Goal: Information Seeking & Learning: Check status

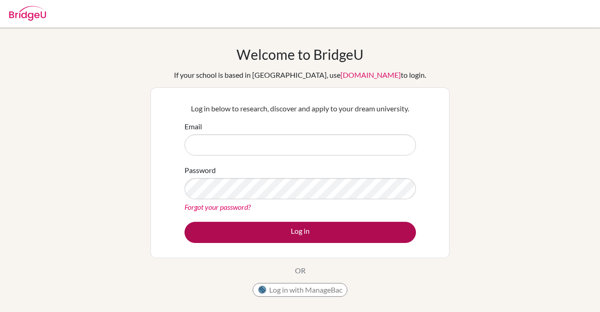
type input "college.counselor@nis.com.ph"
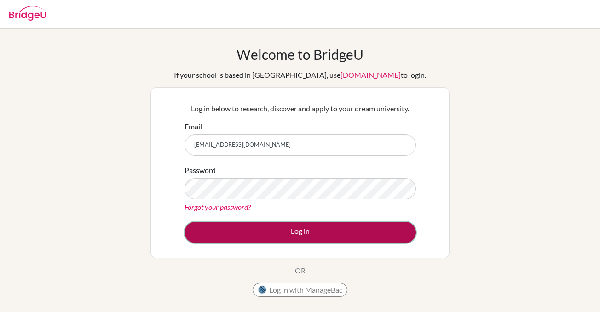
click at [303, 227] on button "Log in" at bounding box center [301, 232] width 232 height 21
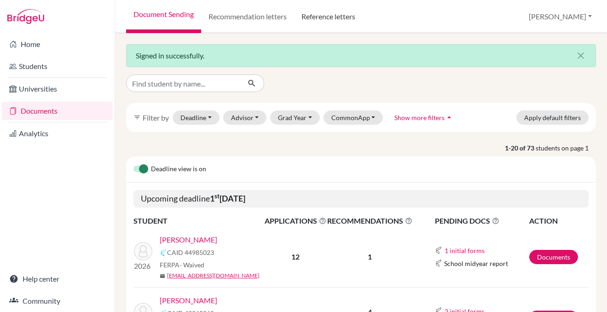
click at [331, 20] on link "Reference letters" at bounding box center [328, 16] width 69 height 33
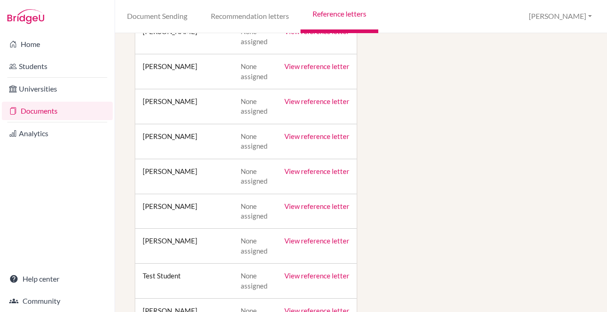
scroll to position [2163, 0]
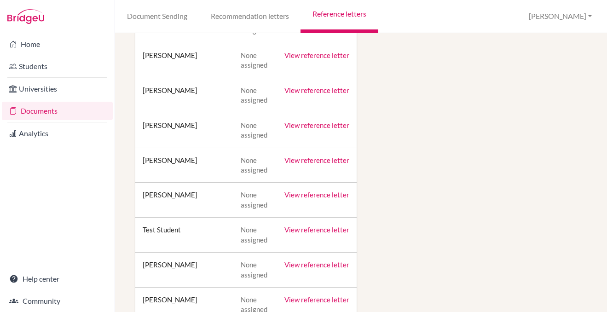
click at [301, 121] on link "View reference letter" at bounding box center [316, 125] width 65 height 8
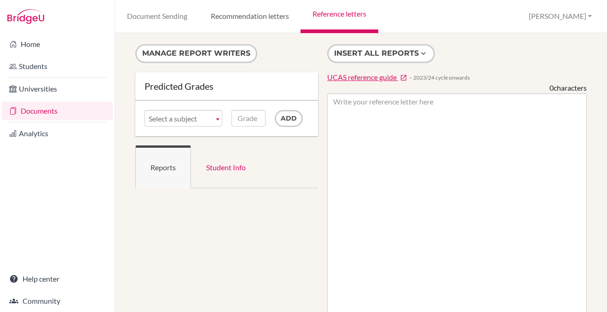
click at [234, 15] on link "Recommendation letters" at bounding box center [250, 16] width 102 height 33
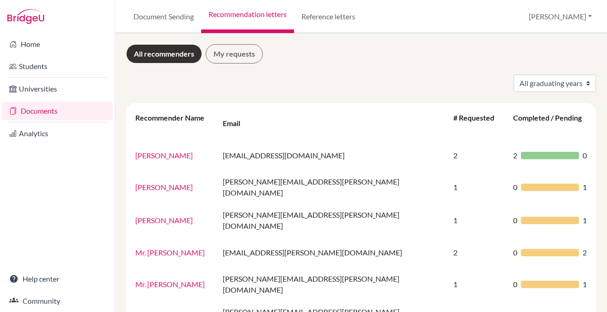
click at [160, 57] on link "All recommenders" at bounding box center [164, 53] width 76 height 19
click at [246, 55] on link "My requests" at bounding box center [234, 53] width 57 height 19
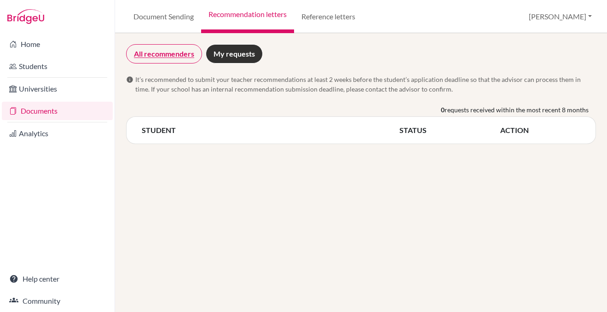
click at [168, 55] on link "All recommenders" at bounding box center [164, 53] width 76 height 19
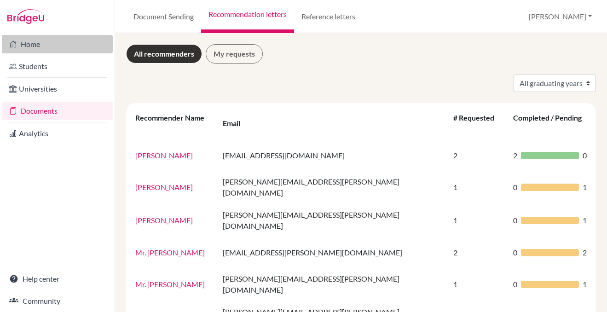
click at [32, 44] on link "Home" at bounding box center [57, 44] width 111 height 18
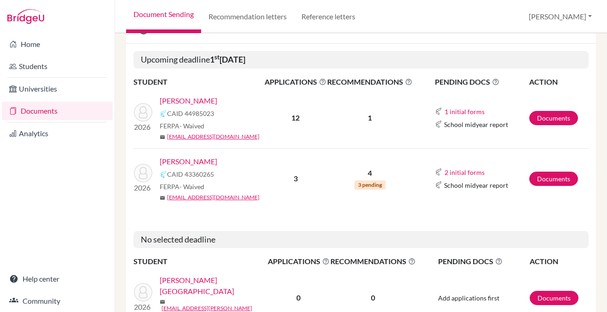
scroll to position [138, 0]
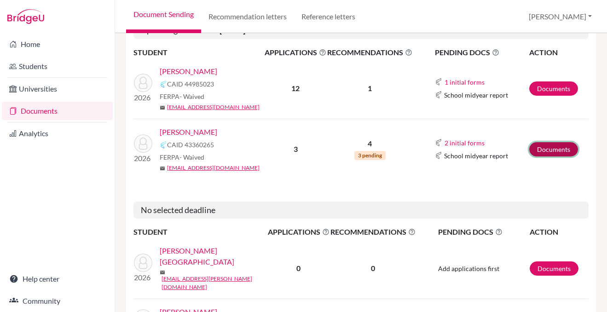
click at [551, 150] on link "Documents" at bounding box center [553, 149] width 49 height 14
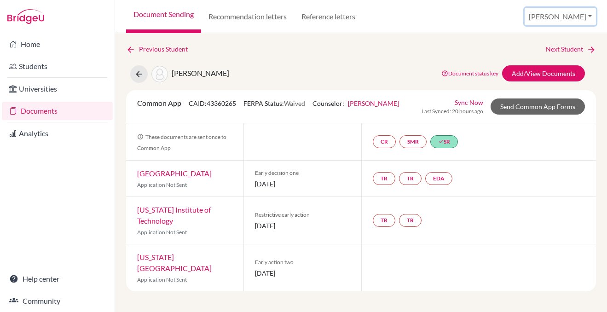
click at [580, 14] on button "John" at bounding box center [560, 16] width 71 height 17
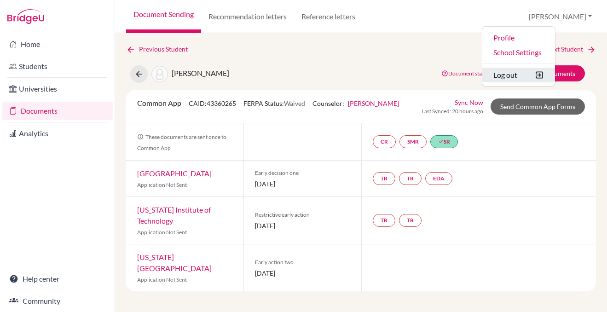
click at [544, 73] on button "Log out" at bounding box center [518, 75] width 73 height 15
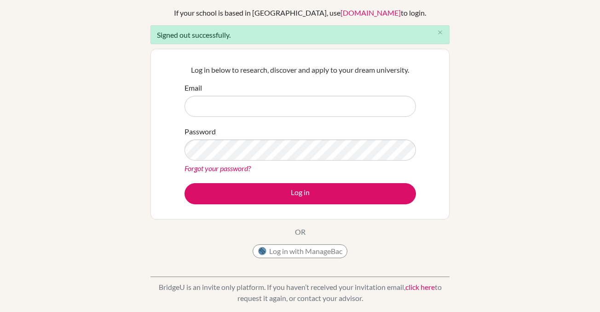
scroll to position [46, 0]
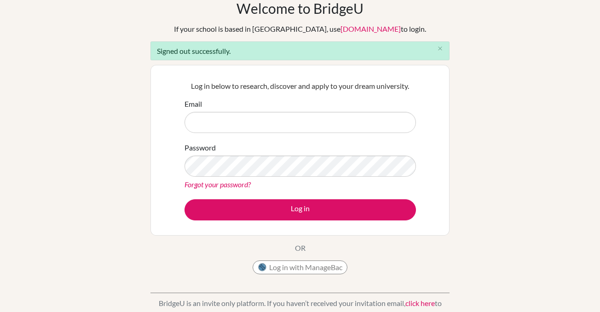
type input "college.counselor@nis.com.ph"
click at [485, 101] on div "Welcome to BridgeU If your school is based in China, use app.bridge-u.com.cn to…" at bounding box center [300, 162] width 600 height 324
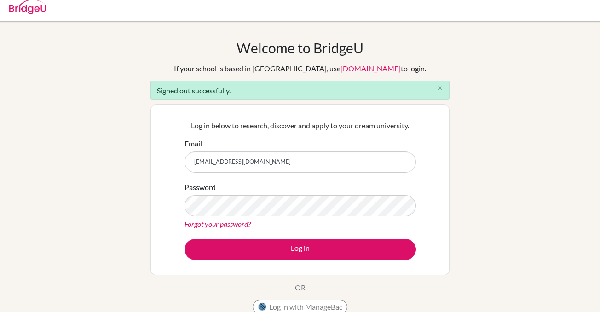
scroll to position [0, 0]
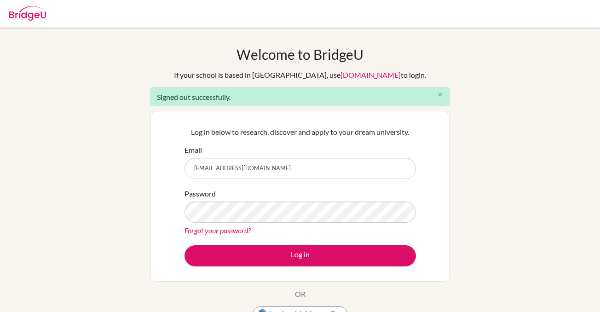
click at [439, 93] on icon "close" at bounding box center [440, 94] width 7 height 7
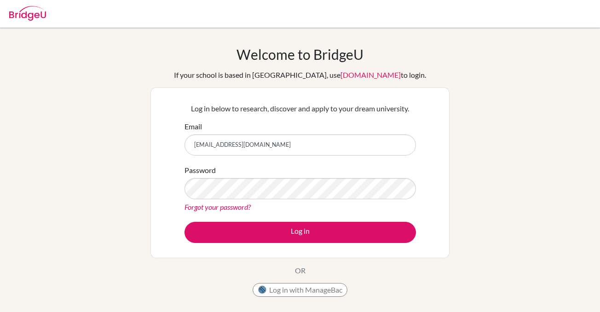
click at [28, 9] on img at bounding box center [27, 13] width 37 height 15
type input "[EMAIL_ADDRESS][DOMAIN_NAME]"
click at [39, 23] on div at bounding box center [27, 12] width 37 height 28
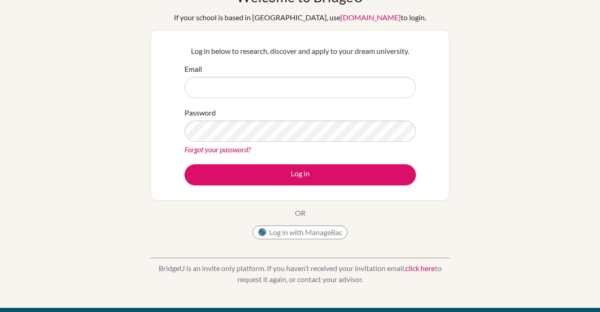
scroll to position [138, 0]
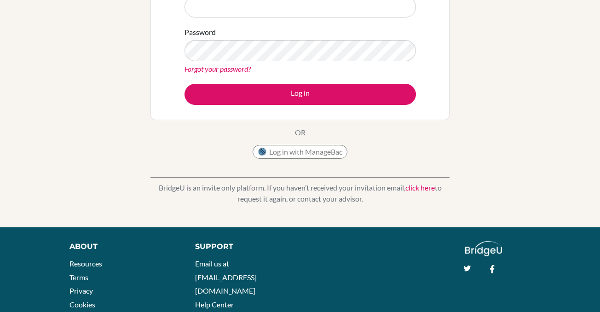
type input "[EMAIL_ADDRESS][DOMAIN_NAME]"
click at [416, 187] on link "click here" at bounding box center [419, 187] width 29 height 9
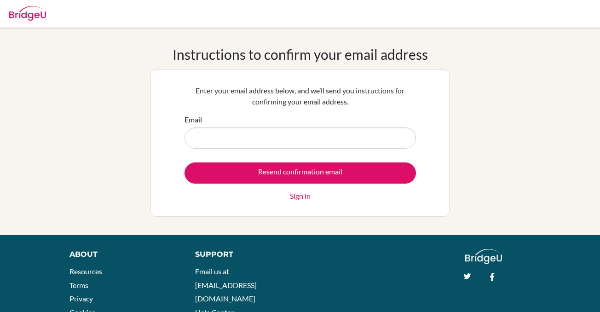
click at [444, 87] on div "Enter your email address below, and we’ll send you instructions for confirming …" at bounding box center [300, 142] width 299 height 147
